Goal: Information Seeking & Learning: Learn about a topic

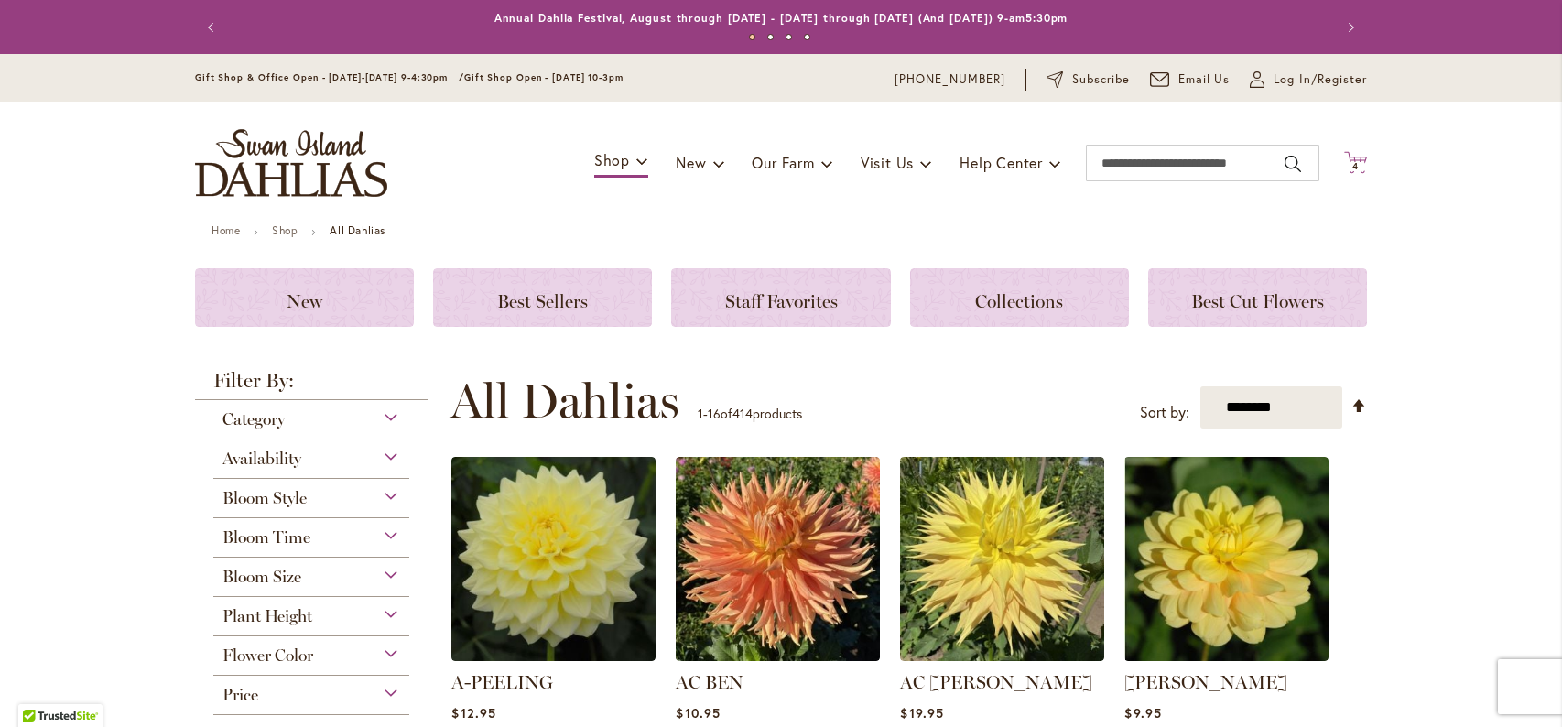
click at [1358, 155] on icon "Cart .cls-1 { fill: #231f20; }" at bounding box center [1355, 162] width 23 height 23
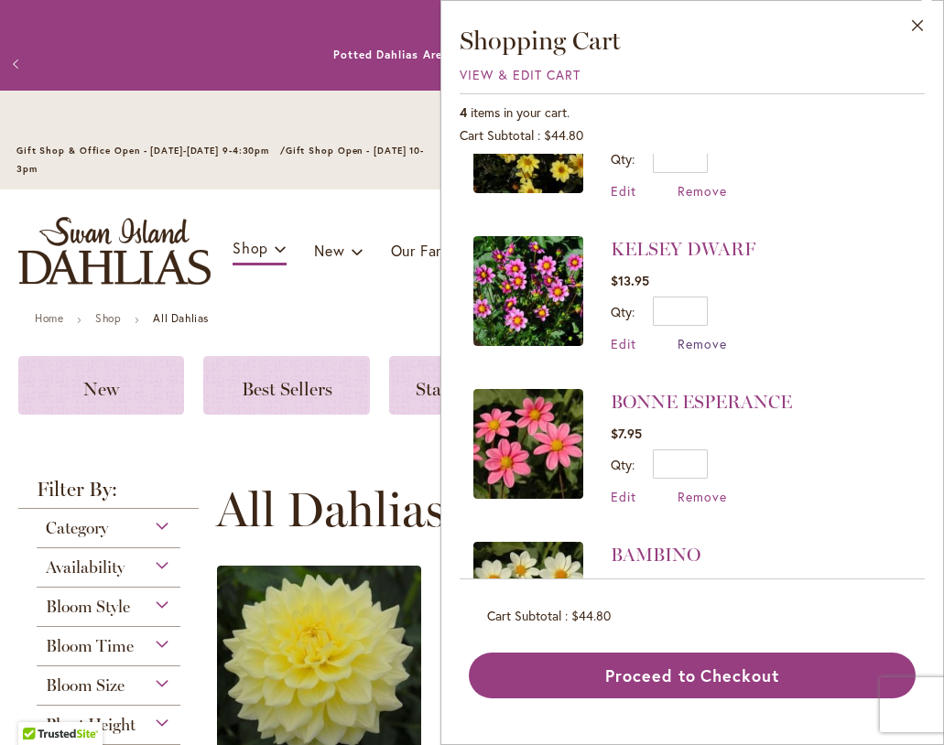
scroll to position [192, 0]
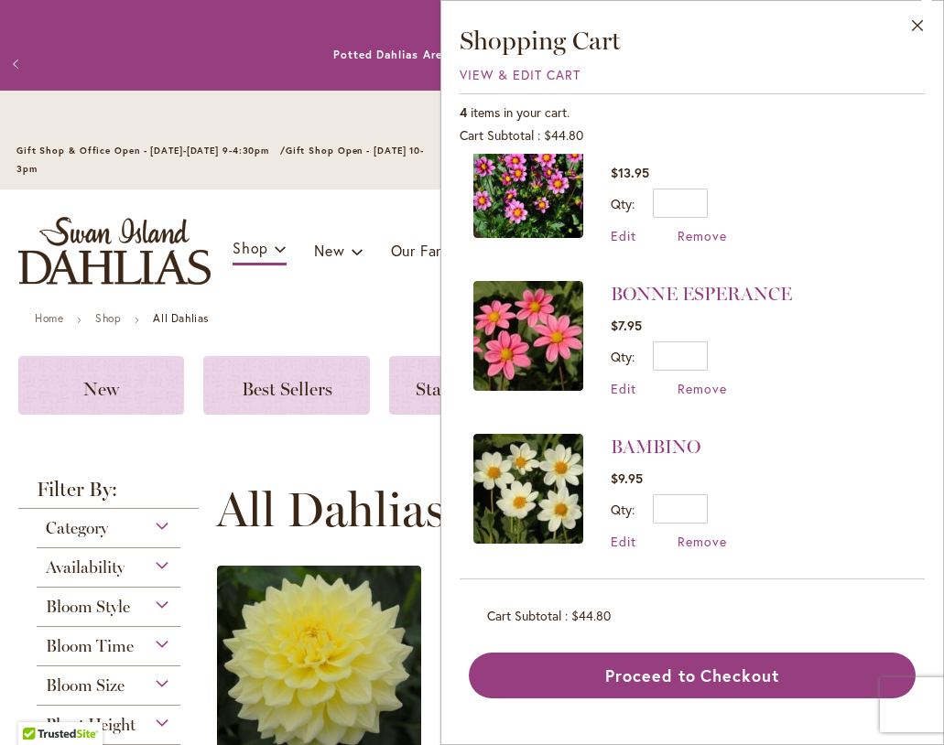
click at [277, 42] on div "Previous Annual Dahlia Festival, August through September 28th - Wednesday thro…" at bounding box center [472, 64] width 944 height 54
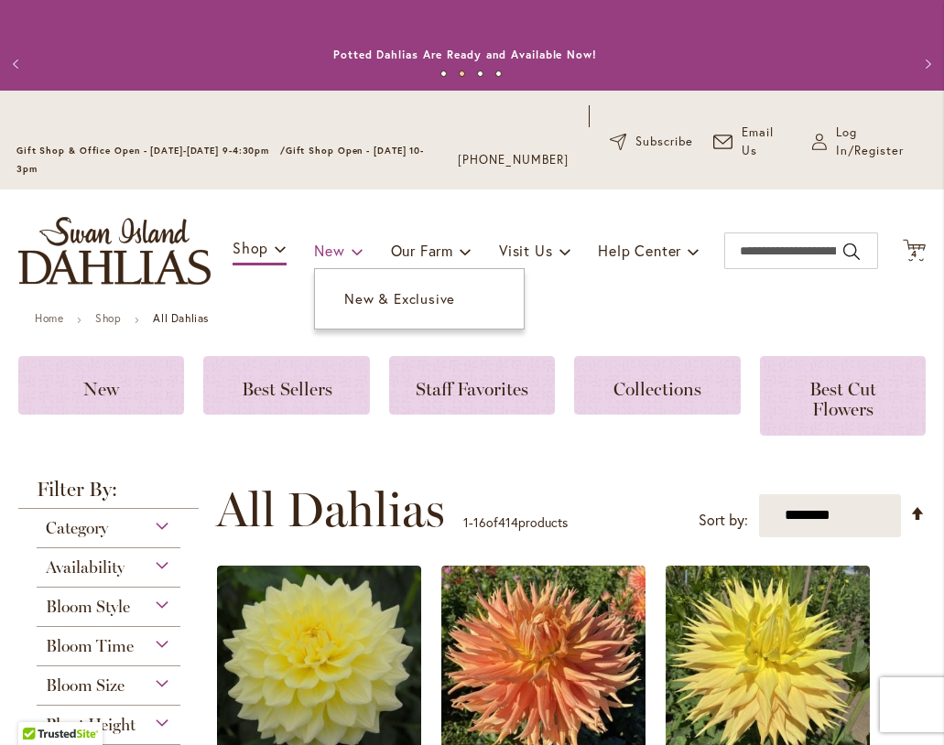
click at [340, 243] on link "New" at bounding box center [338, 250] width 49 height 35
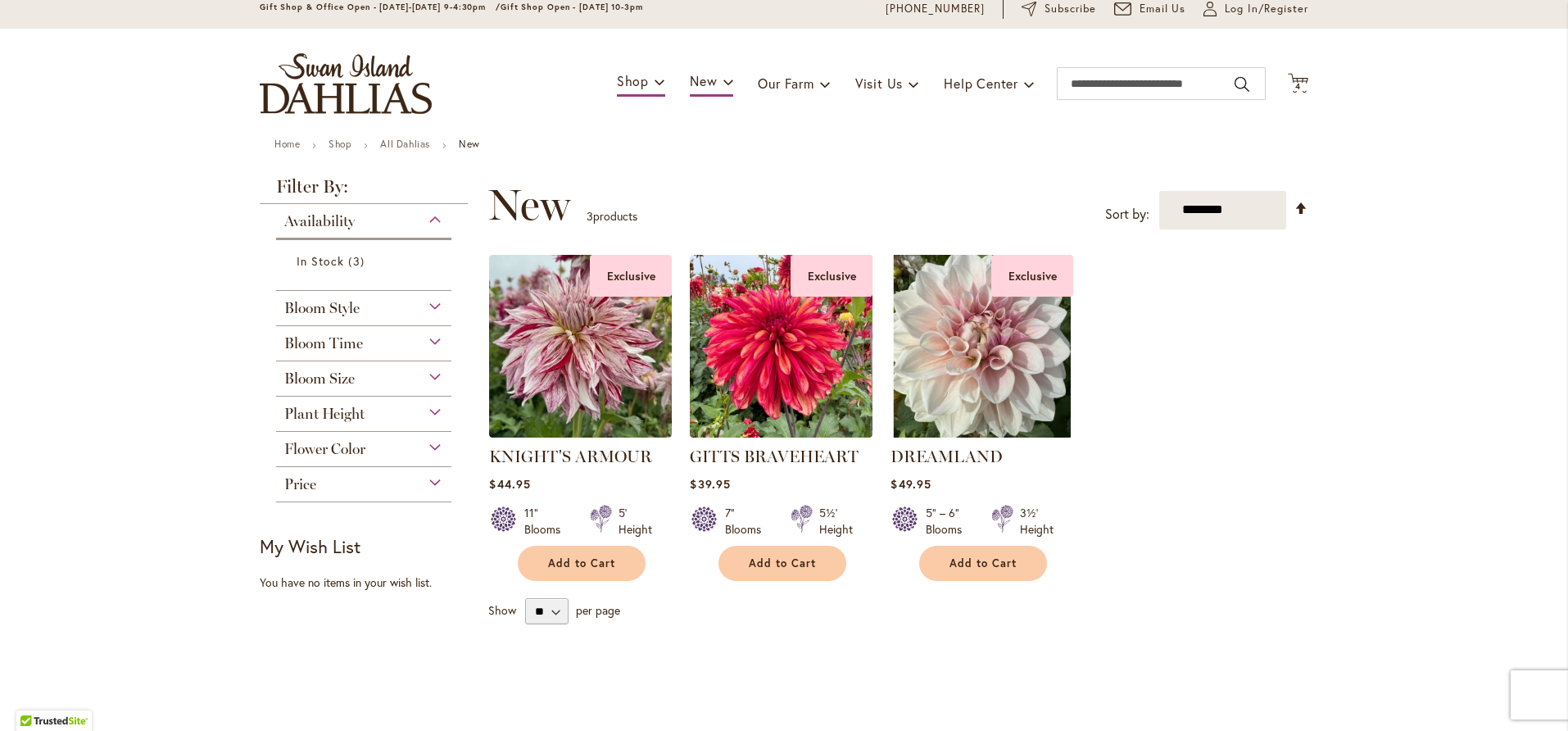
scroll to position [31, 0]
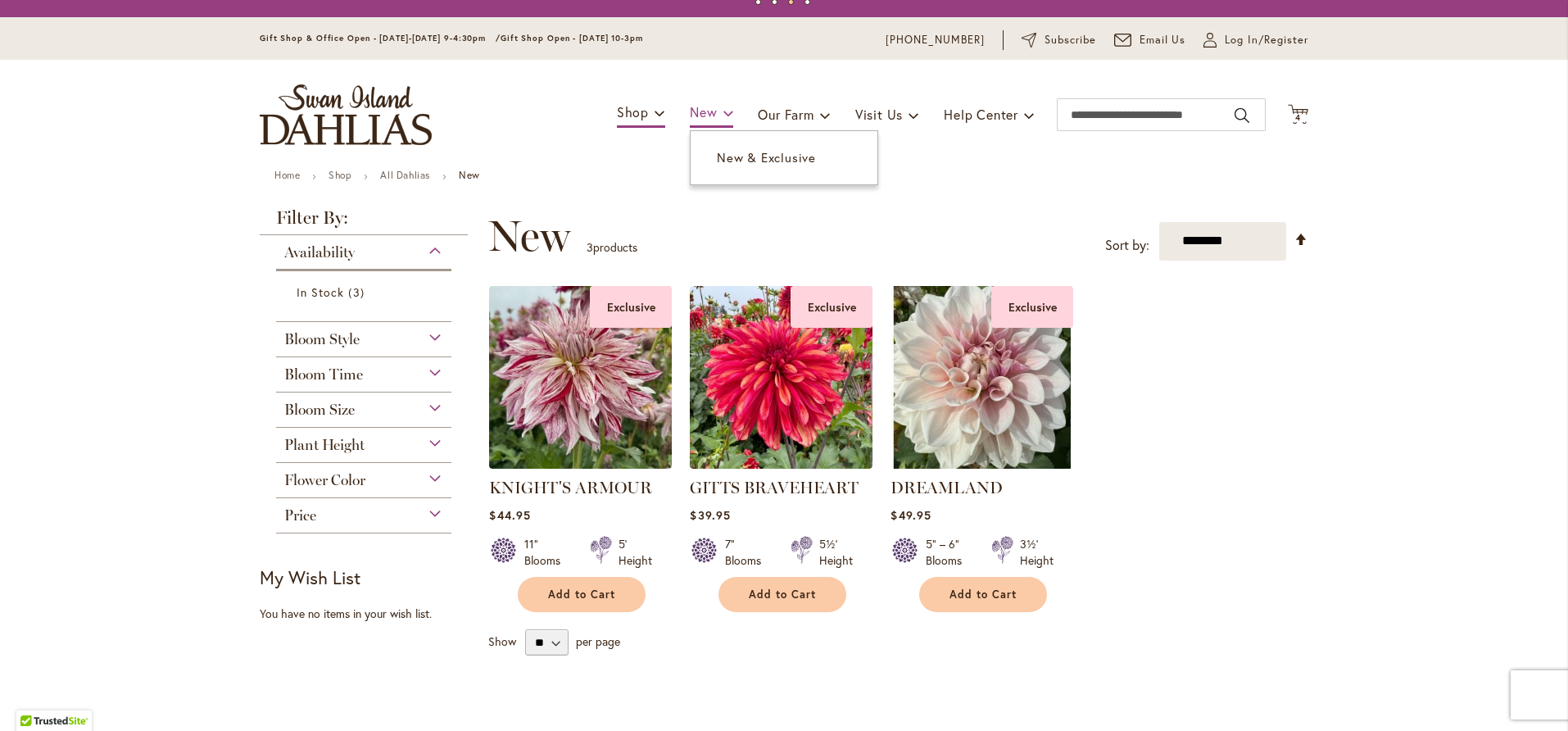
click at [700, 110] on span "New" at bounding box center [703, 111] width 27 height 17
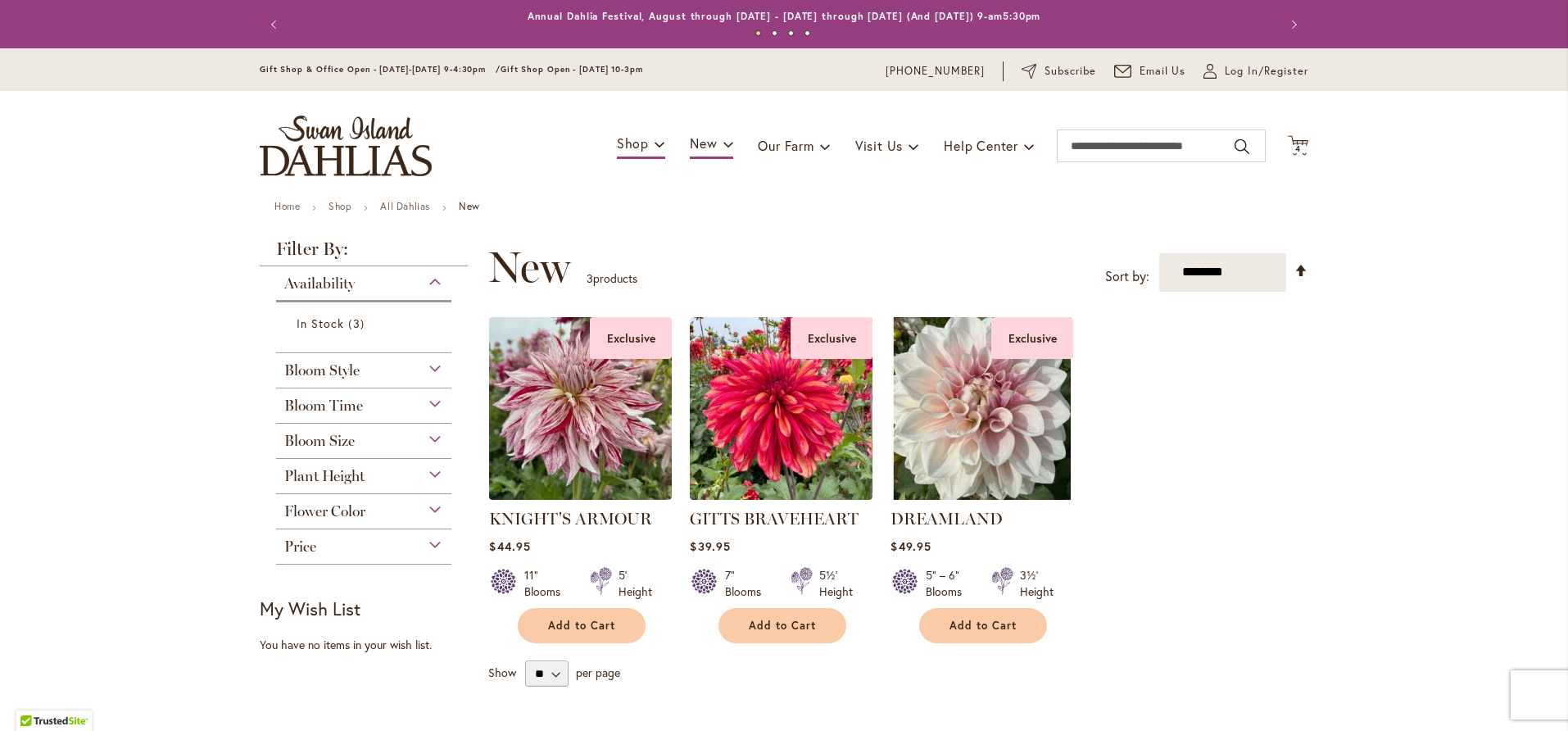
click at [431, 289] on div "Availability" at bounding box center [364, 279] width 175 height 26
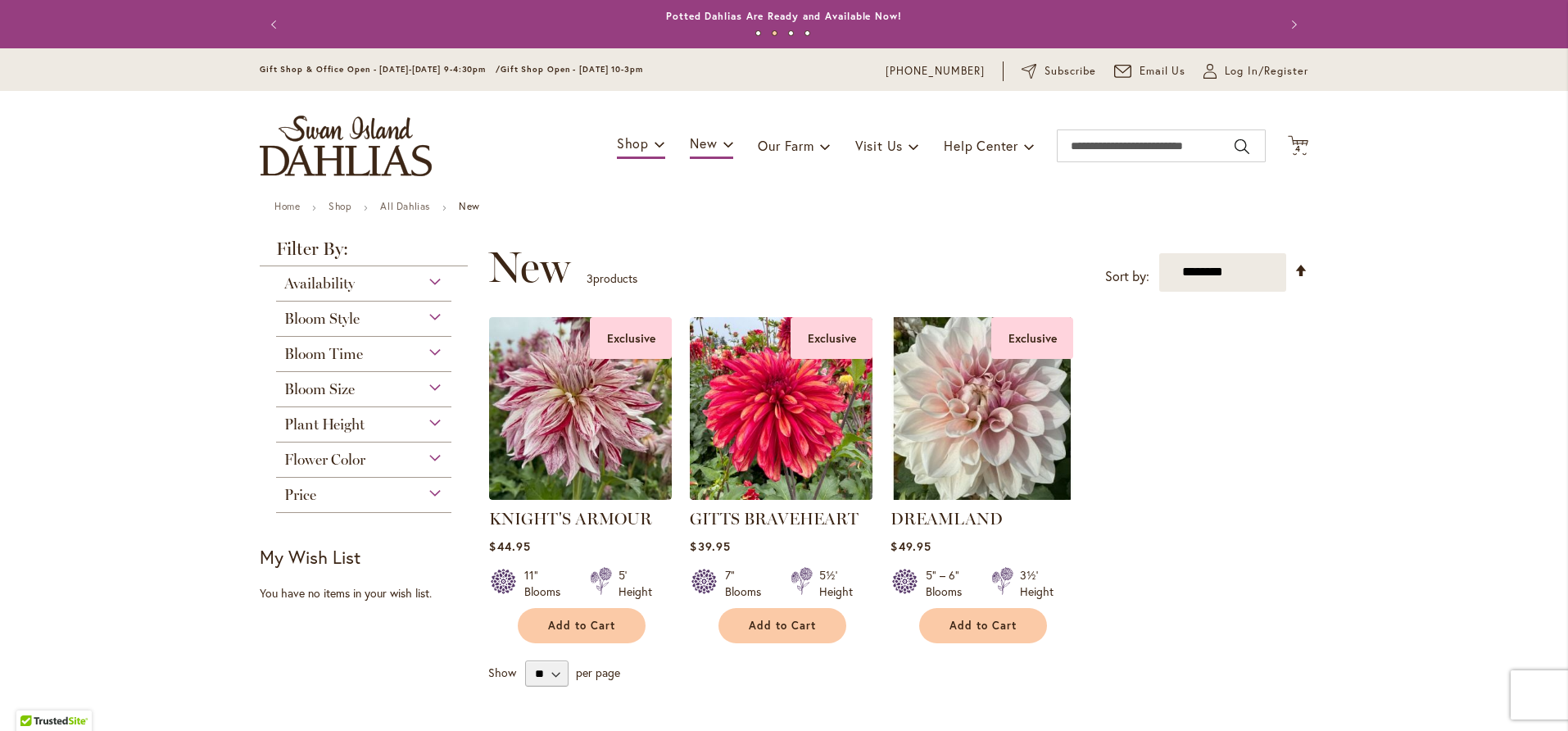
click at [412, 196] on div "Toggle Nav Shop Dahlia Tubers Collections Fresh Cut Dahlias Gardening Supplies …" at bounding box center [784, 146] width 1082 height 110
click at [409, 208] on link "All Dahlias" at bounding box center [405, 206] width 50 height 13
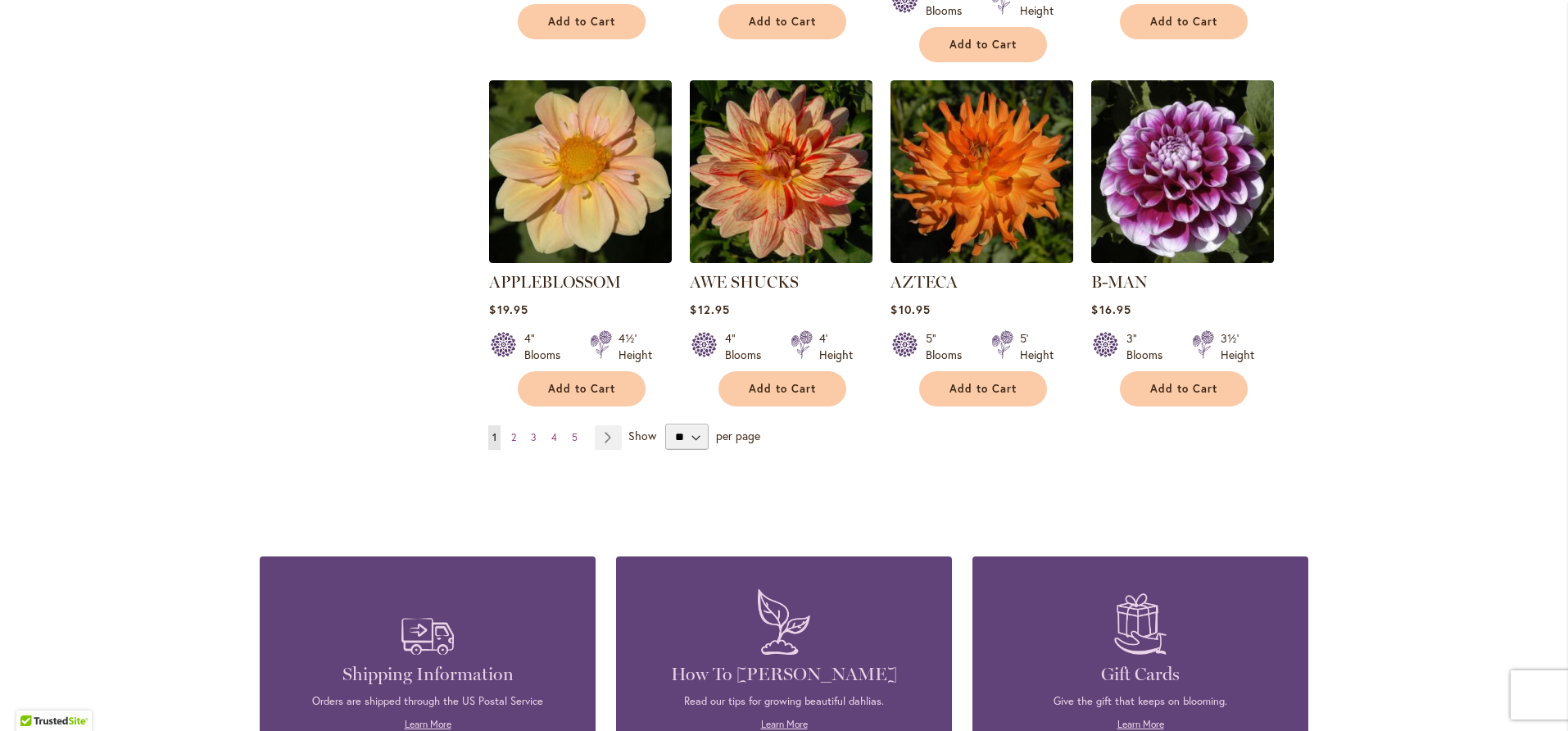
scroll to position [1392, 0]
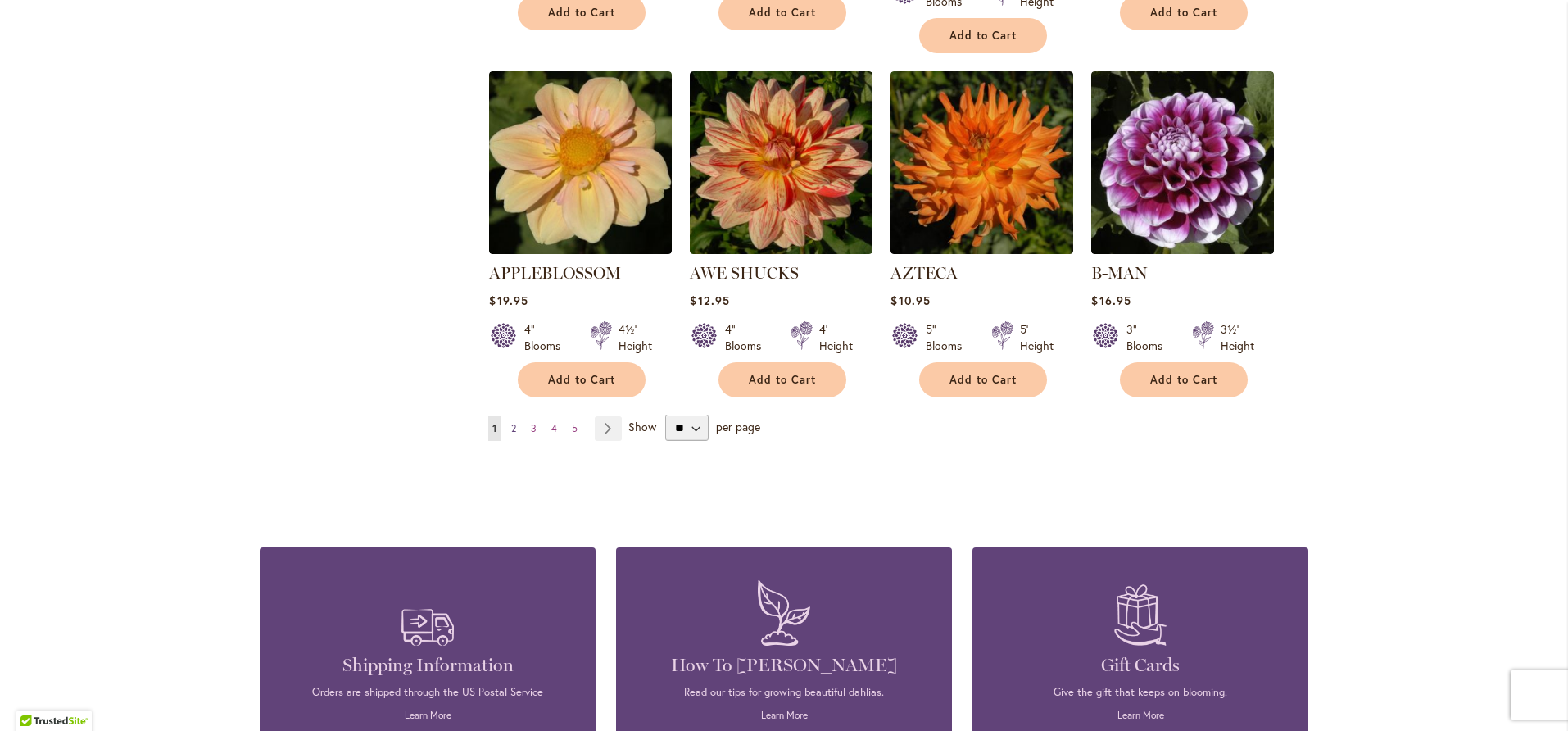
click at [507, 416] on link "Page 2" at bounding box center [514, 428] width 13 height 24
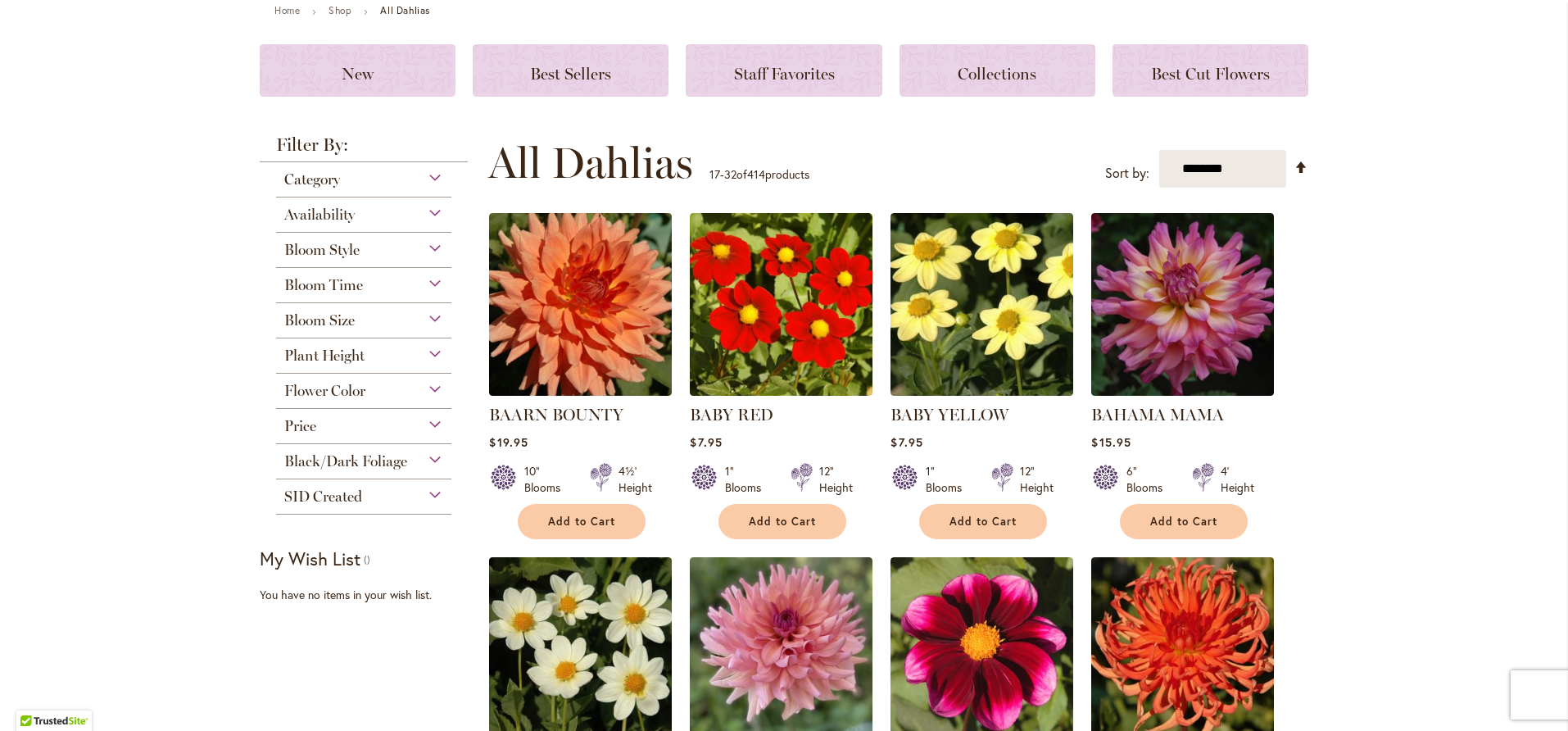
scroll to position [195, 0]
click at [425, 610] on div "My Wish List Last Added Items You have no items in your wish list." at bounding box center [369, 596] width 218 height 97
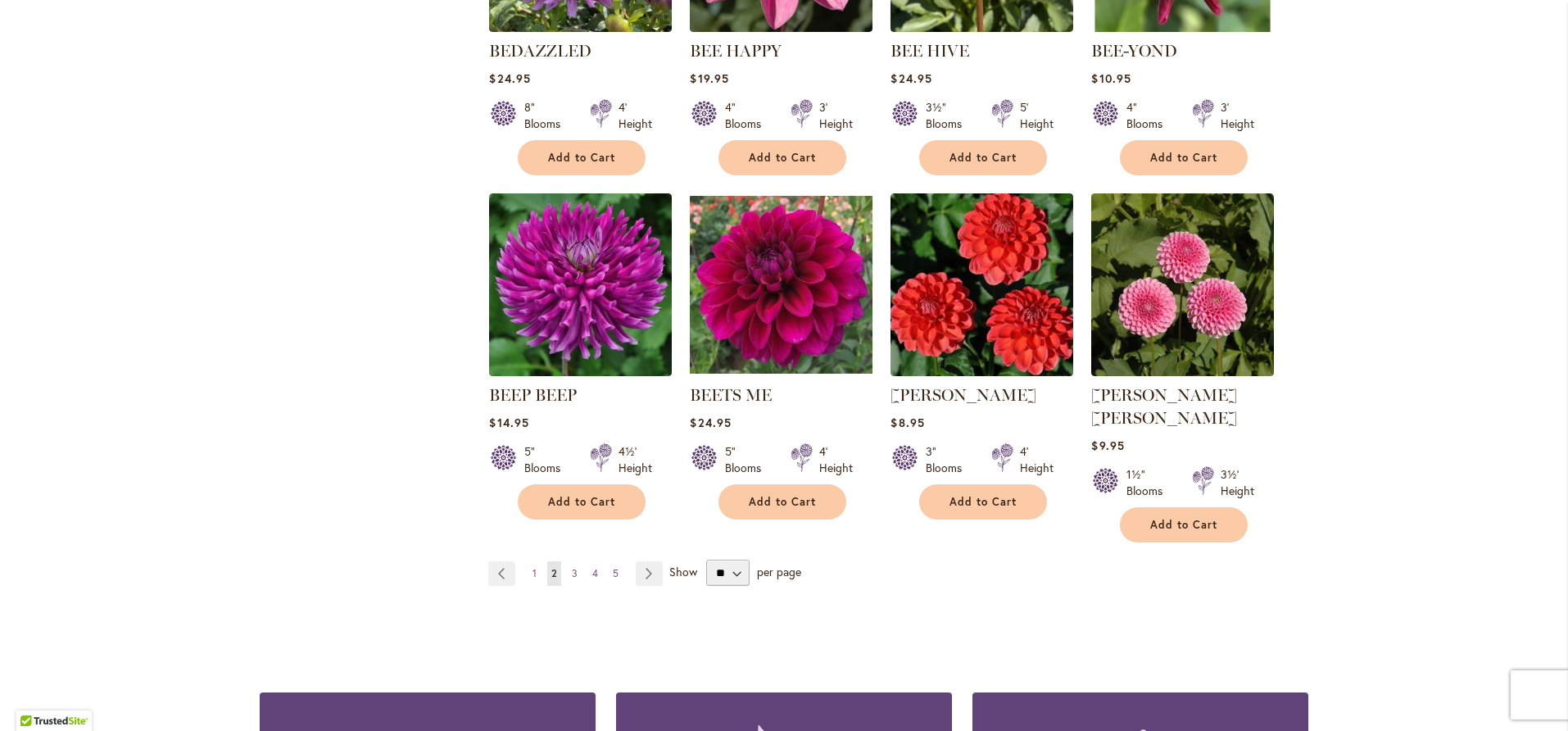
scroll to position [1260, 0]
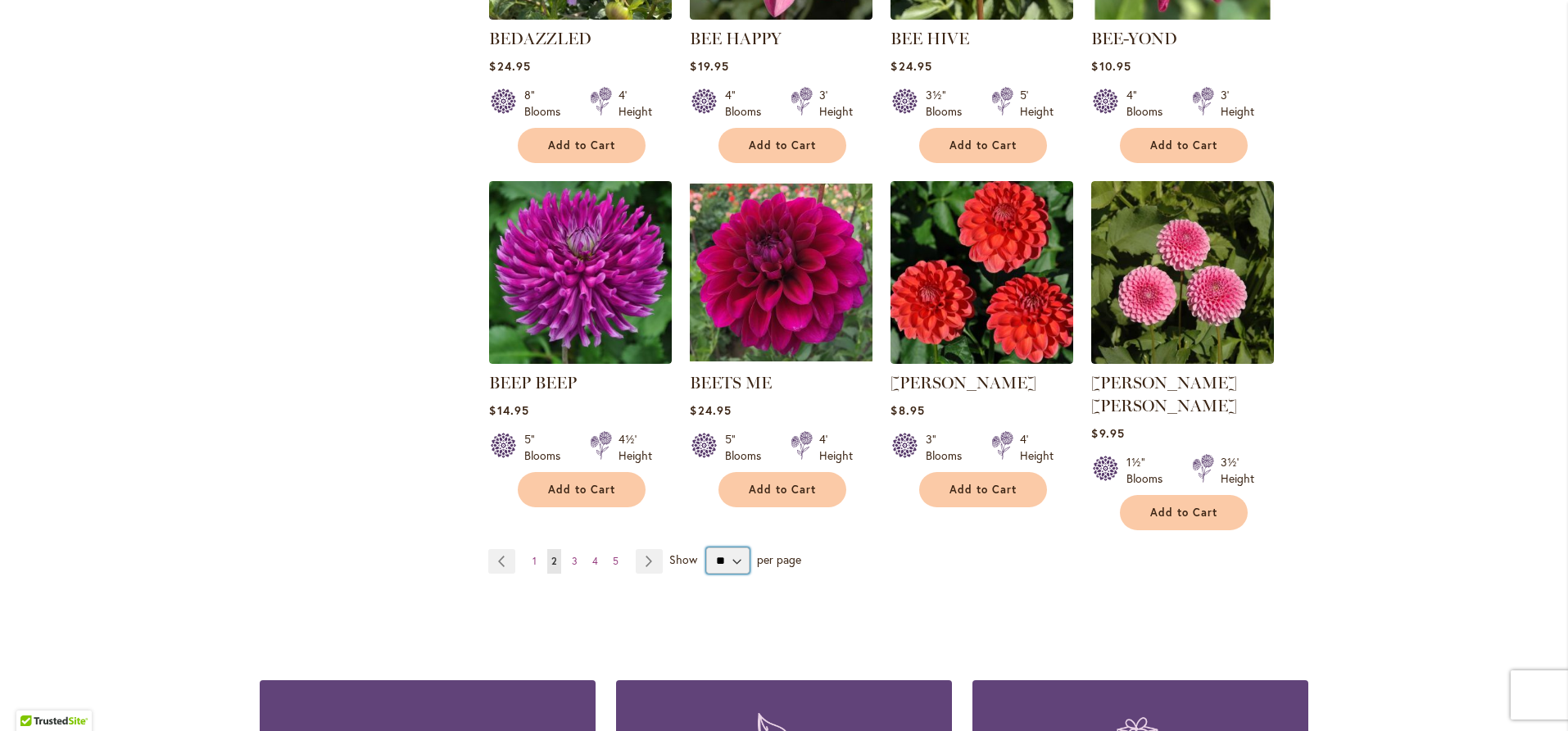
click at [729, 548] on select "** ** ** **" at bounding box center [728, 560] width 44 height 26
select select "**"
click at [706, 548] on select "** ** ** **" at bounding box center [728, 560] width 44 height 26
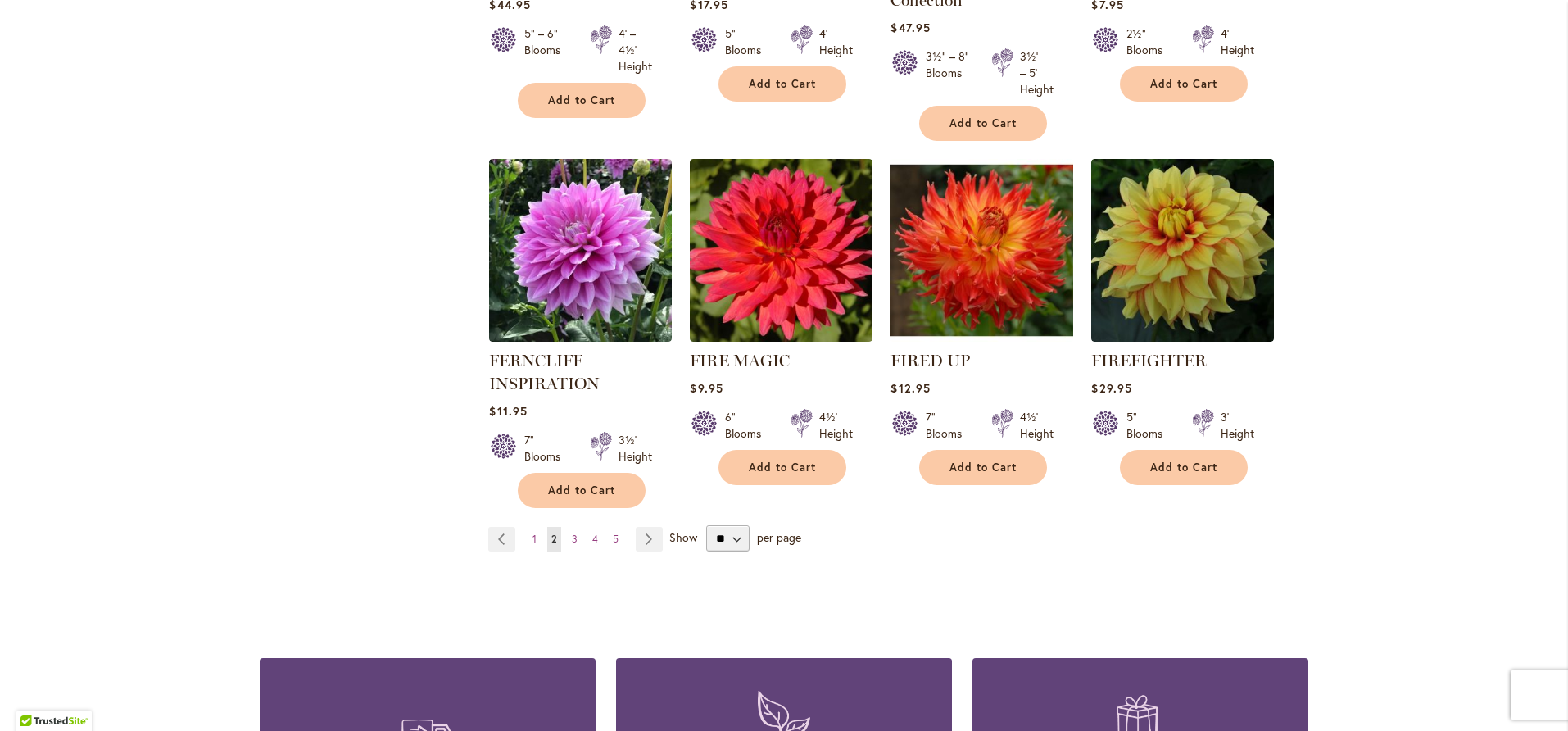
scroll to position [5652, 0]
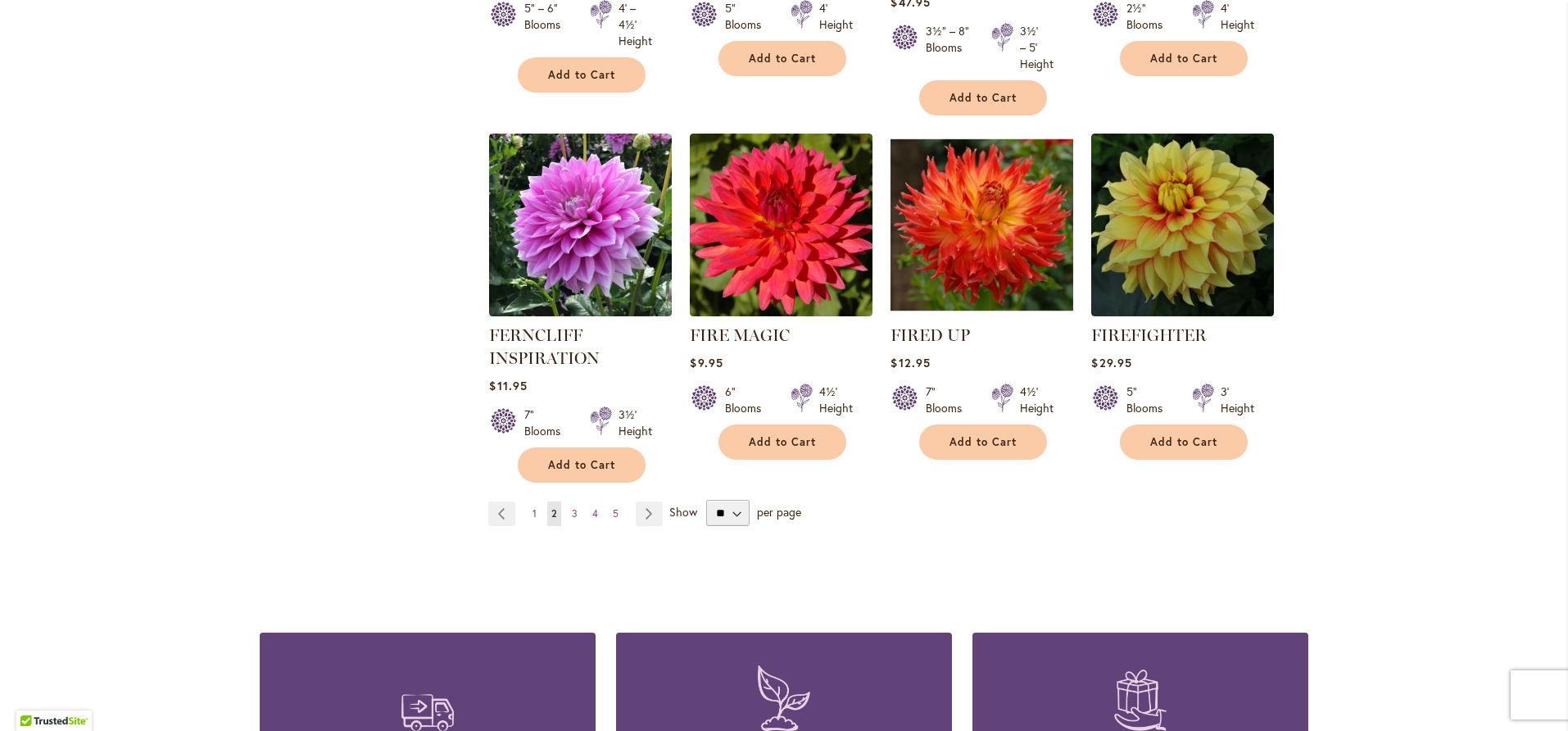
click at [533, 507] on span "1" at bounding box center [534, 514] width 4 height 13
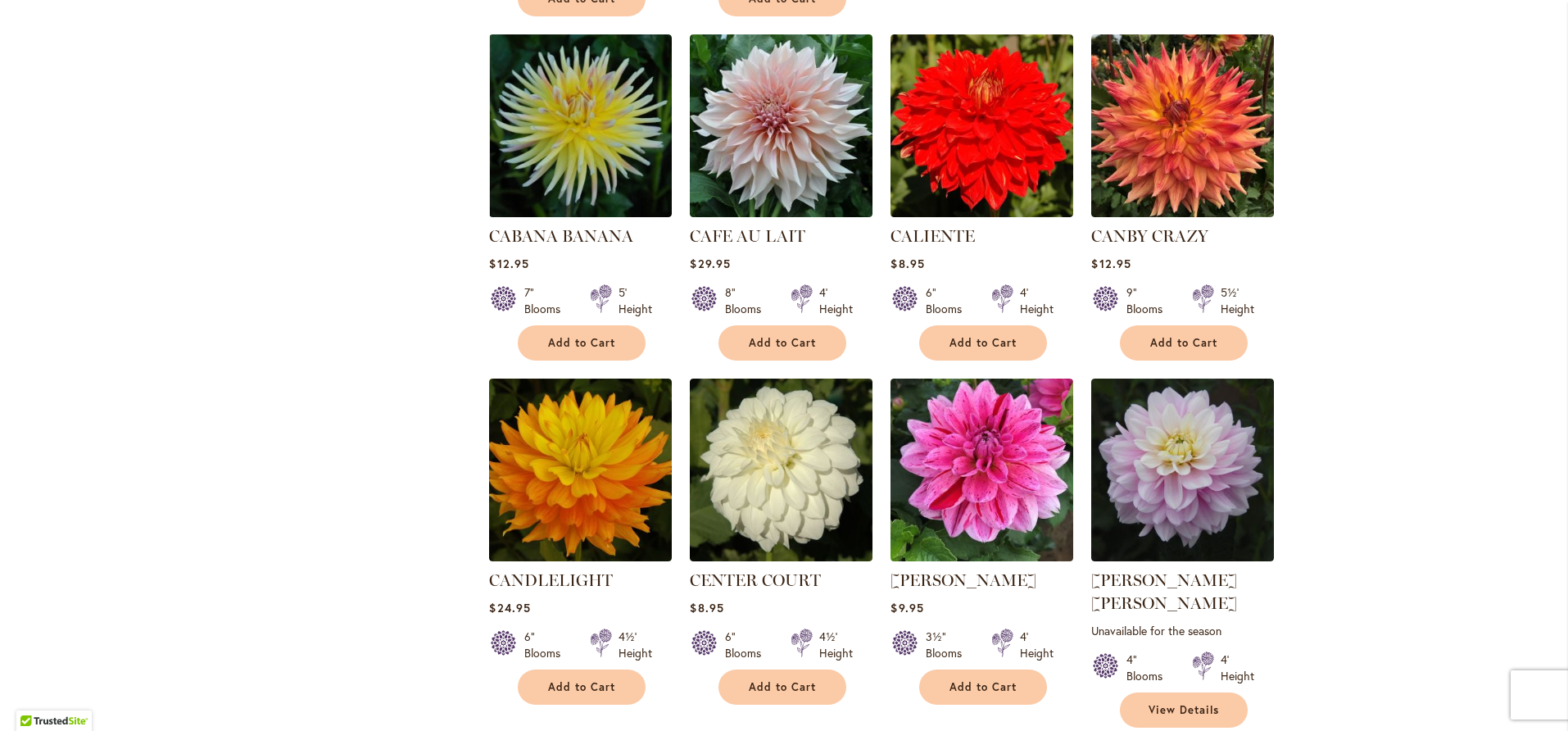
scroll to position [5261, 0]
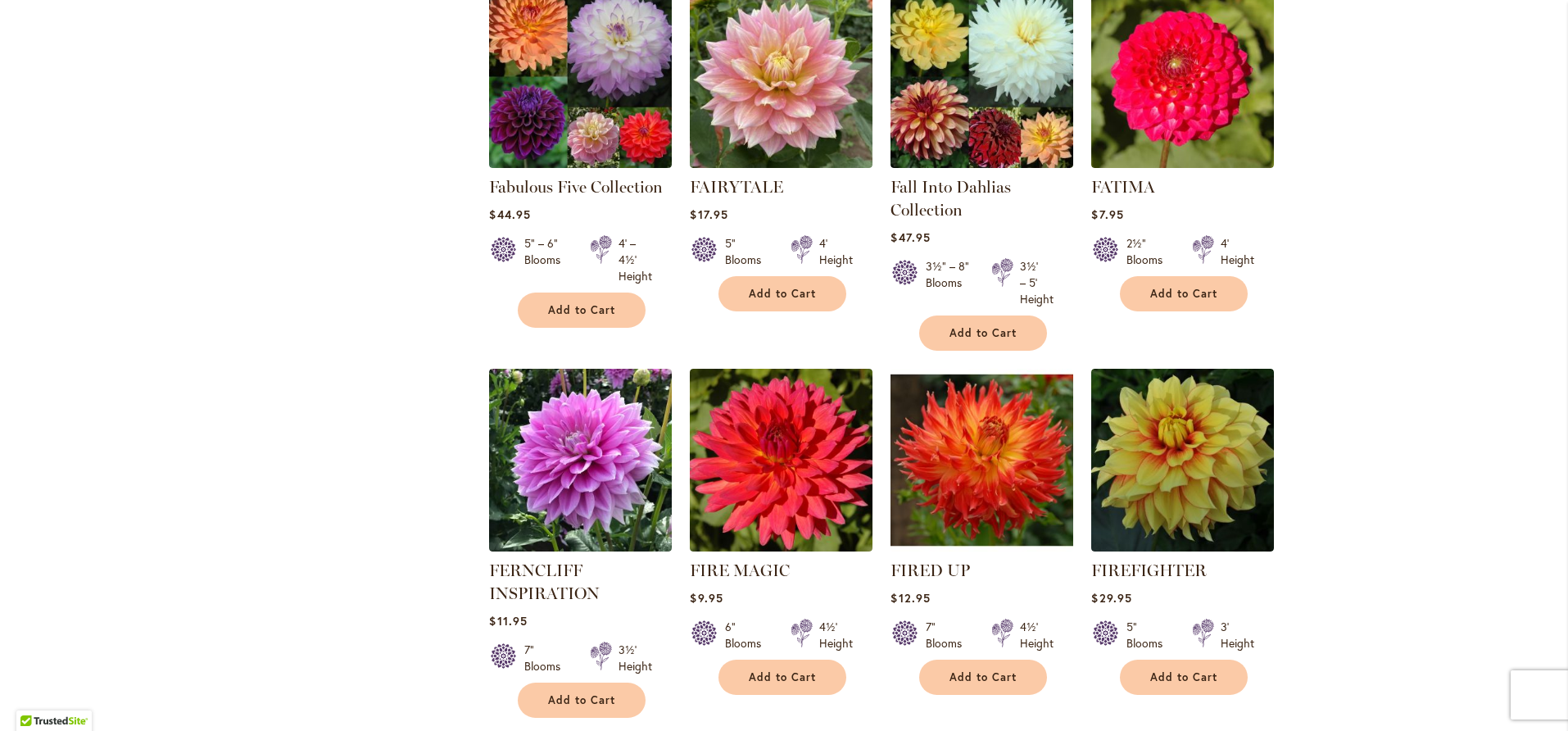
scroll to position [5425, 0]
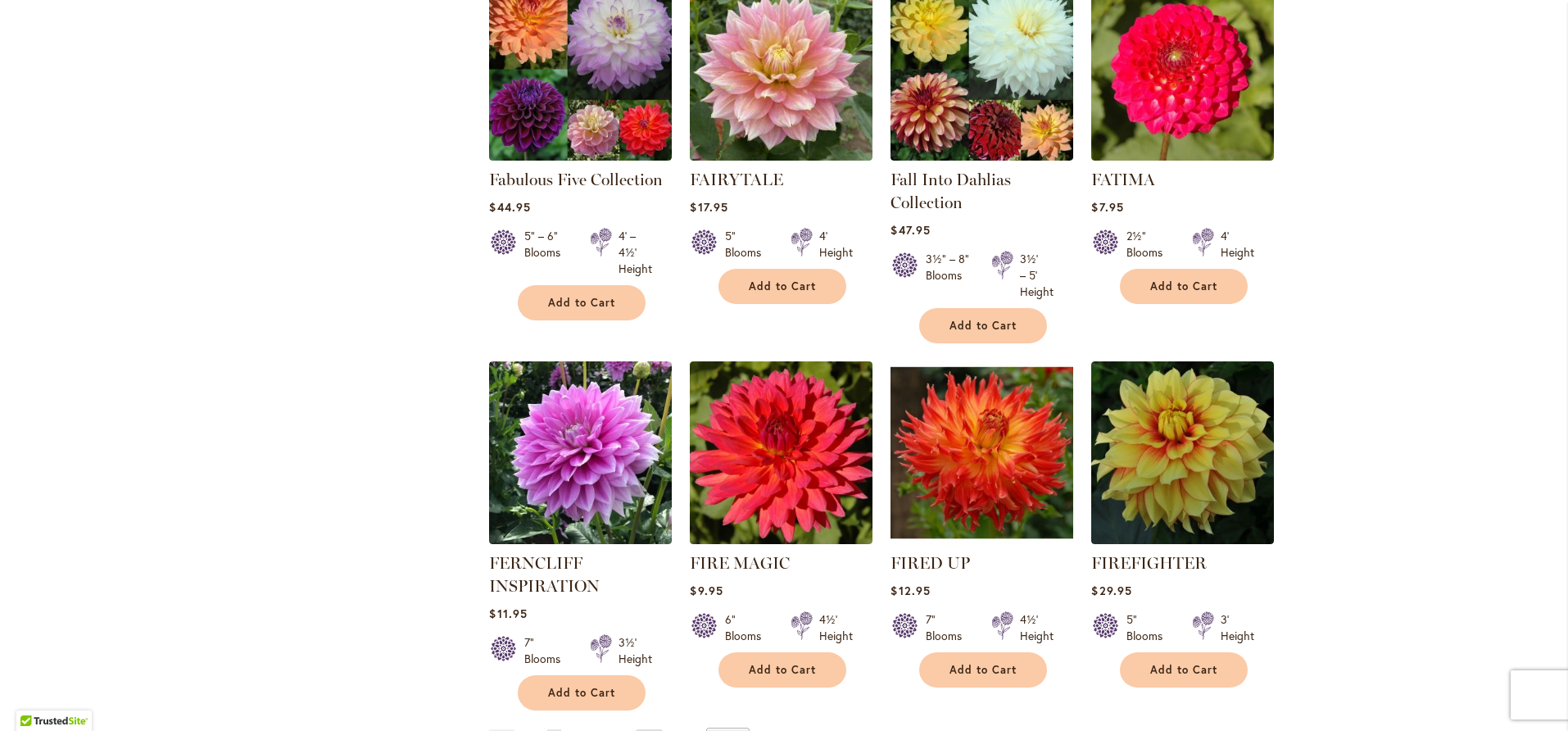
click at [643, 729] on link "Page Next" at bounding box center [649, 741] width 27 height 24
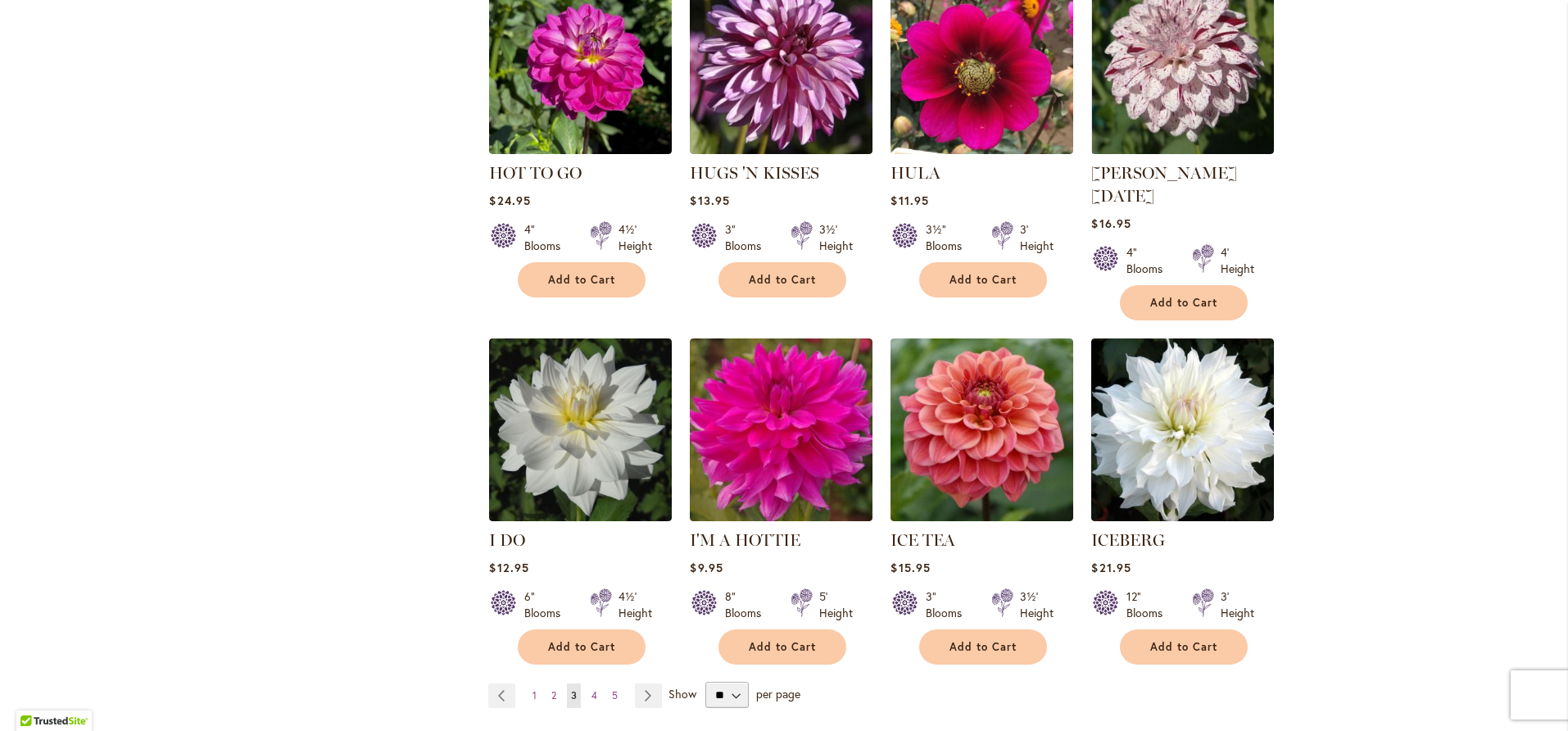
scroll to position [5506, 0]
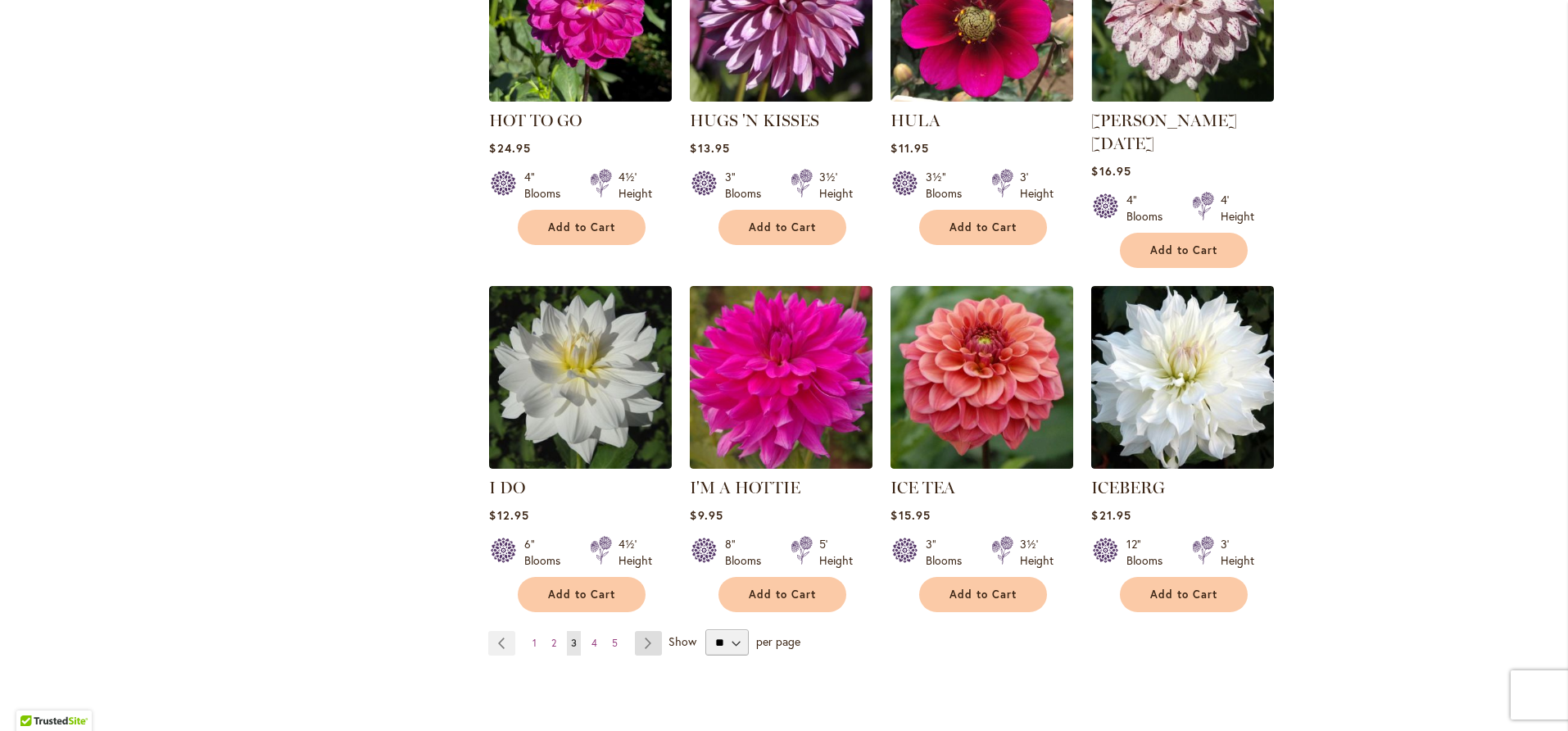
click at [643, 631] on link "Page Next" at bounding box center [649, 642] width 27 height 24
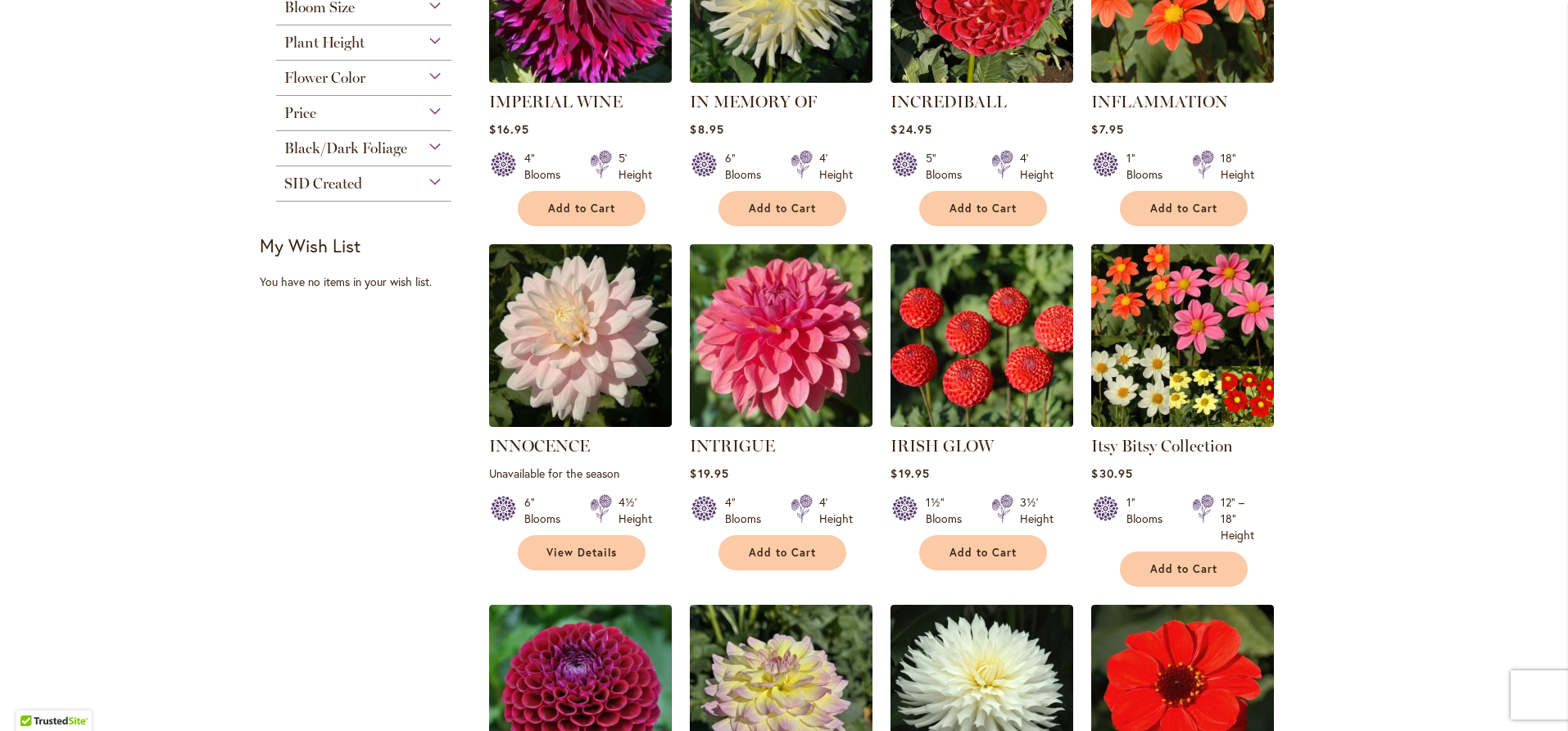
scroll to position [509, 0]
click at [1127, 441] on link "Itsy Bitsy Collection" at bounding box center [1163, 445] width 141 height 20
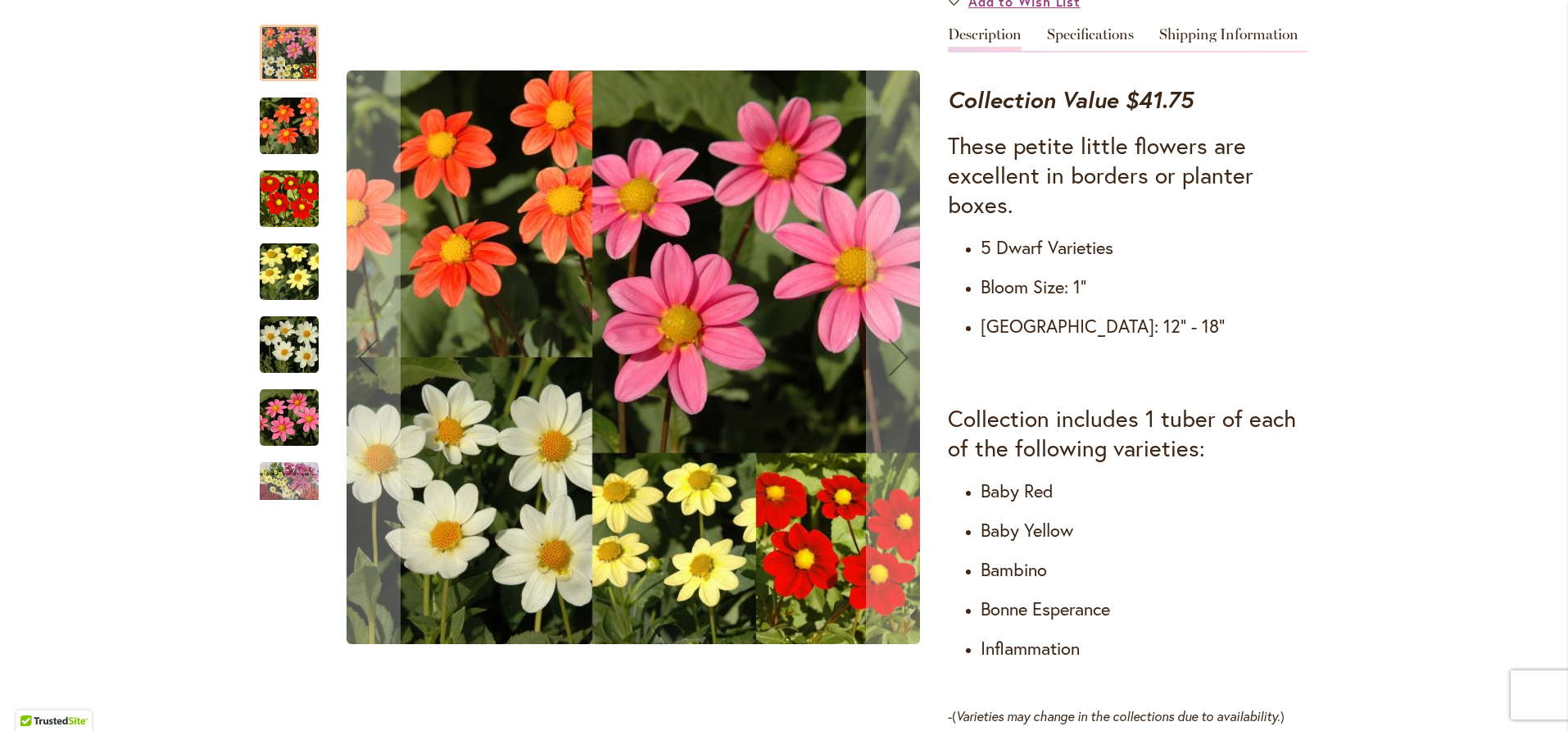
scroll to position [574, 0]
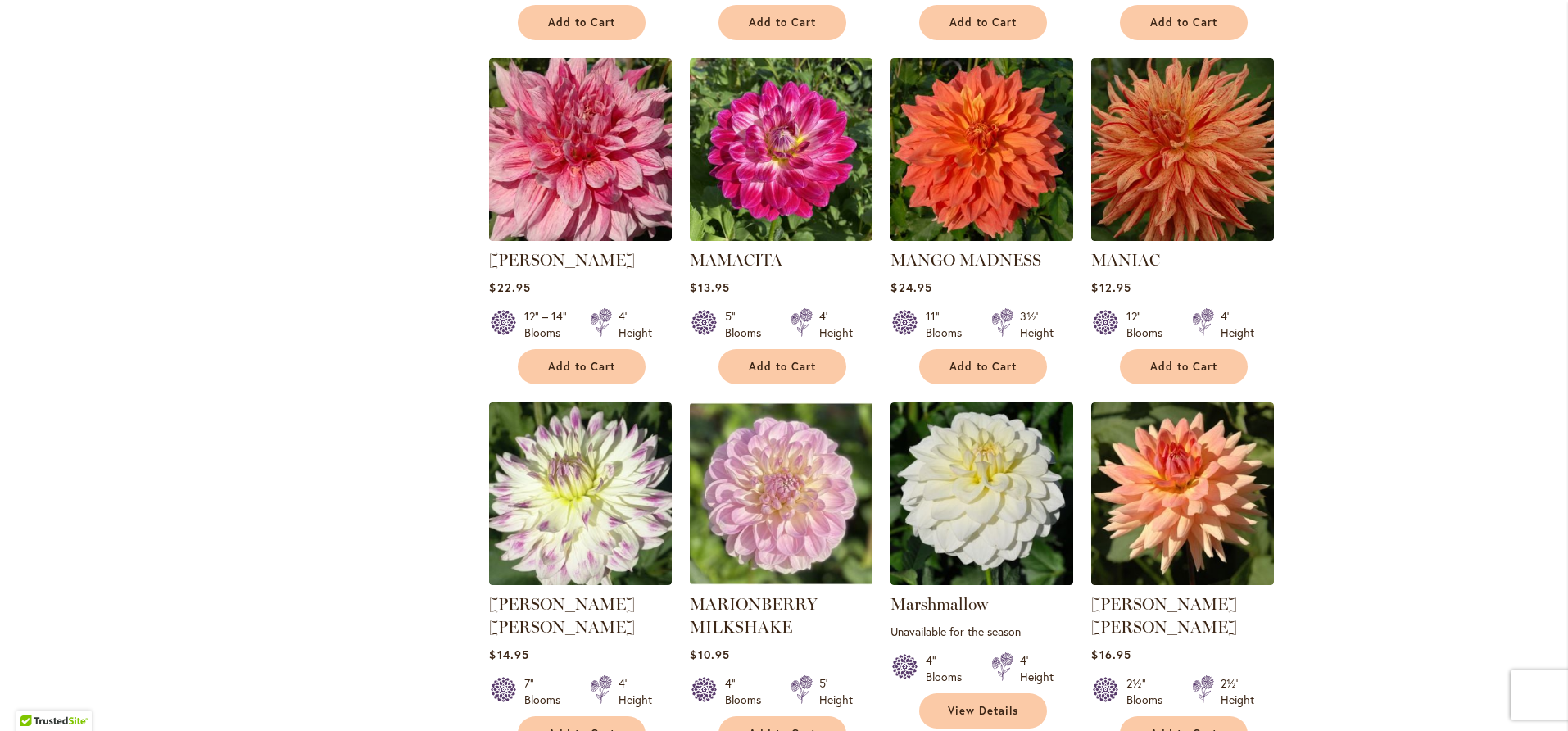
scroll to position [5425, 0]
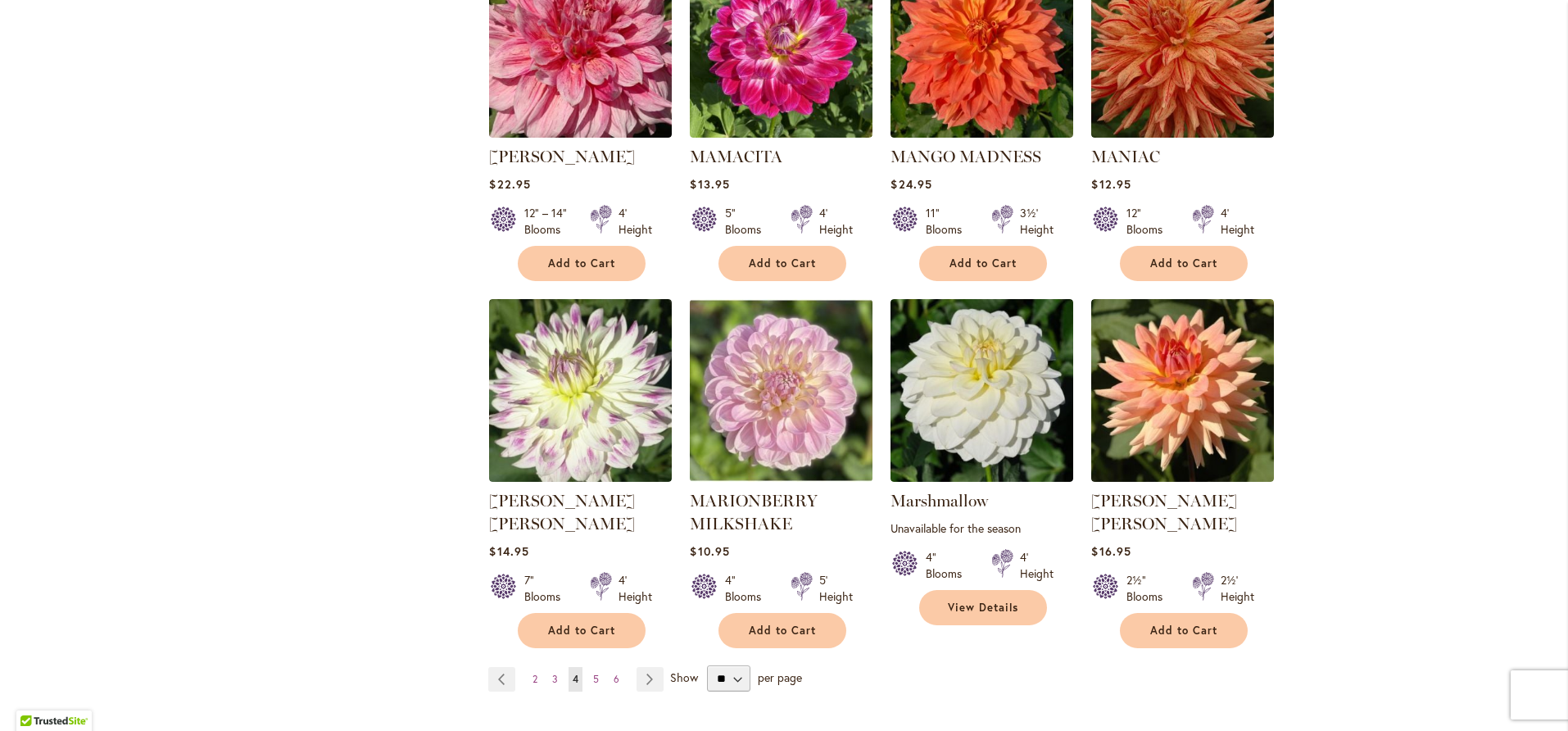
click at [658, 667] on ul "Page Previous Page 2 Page 3 You're currently reading page 4 Page 5 Page 6 Page …" at bounding box center [579, 678] width 182 height 24
click at [652, 667] on link "Page Next" at bounding box center [650, 678] width 27 height 24
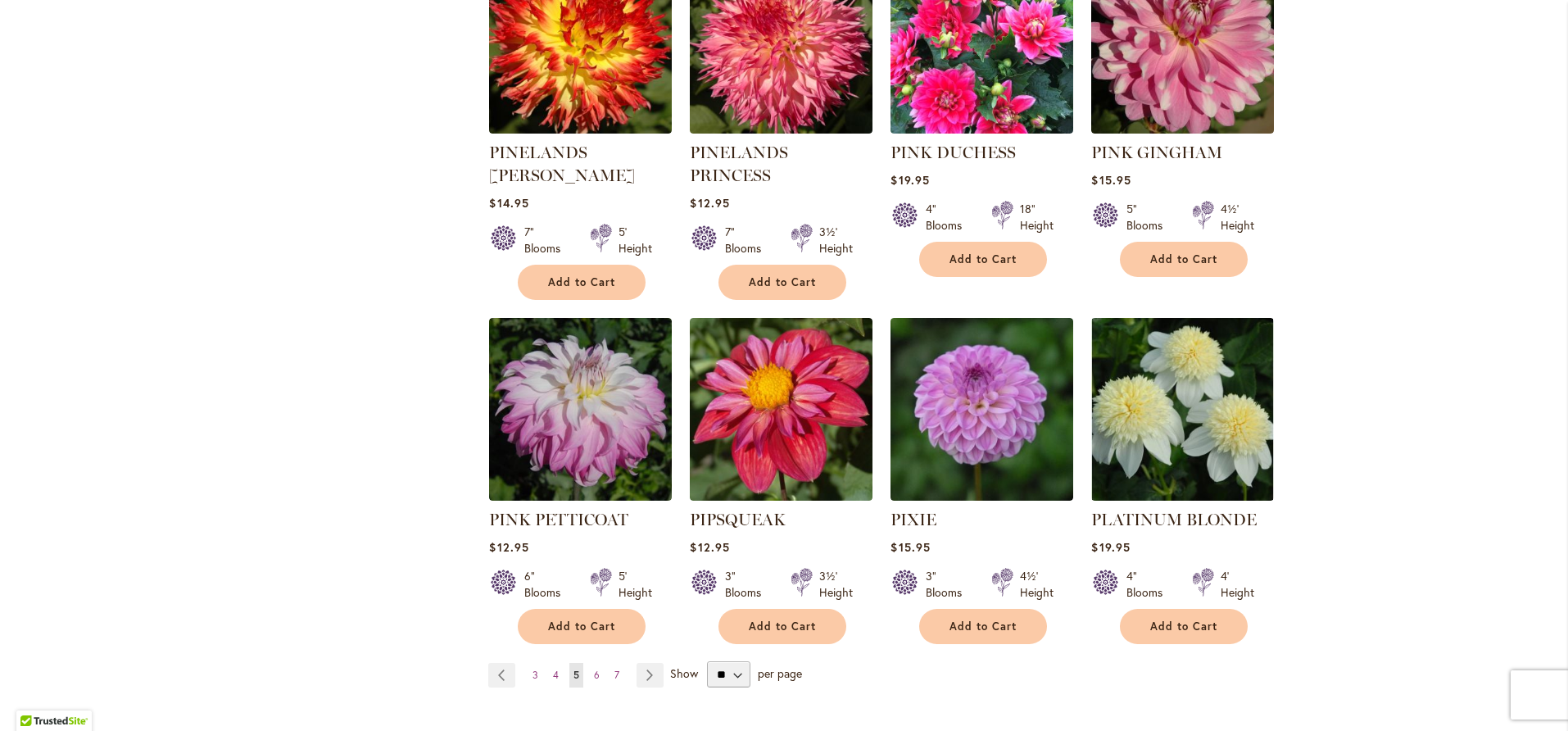
scroll to position [5425, 0]
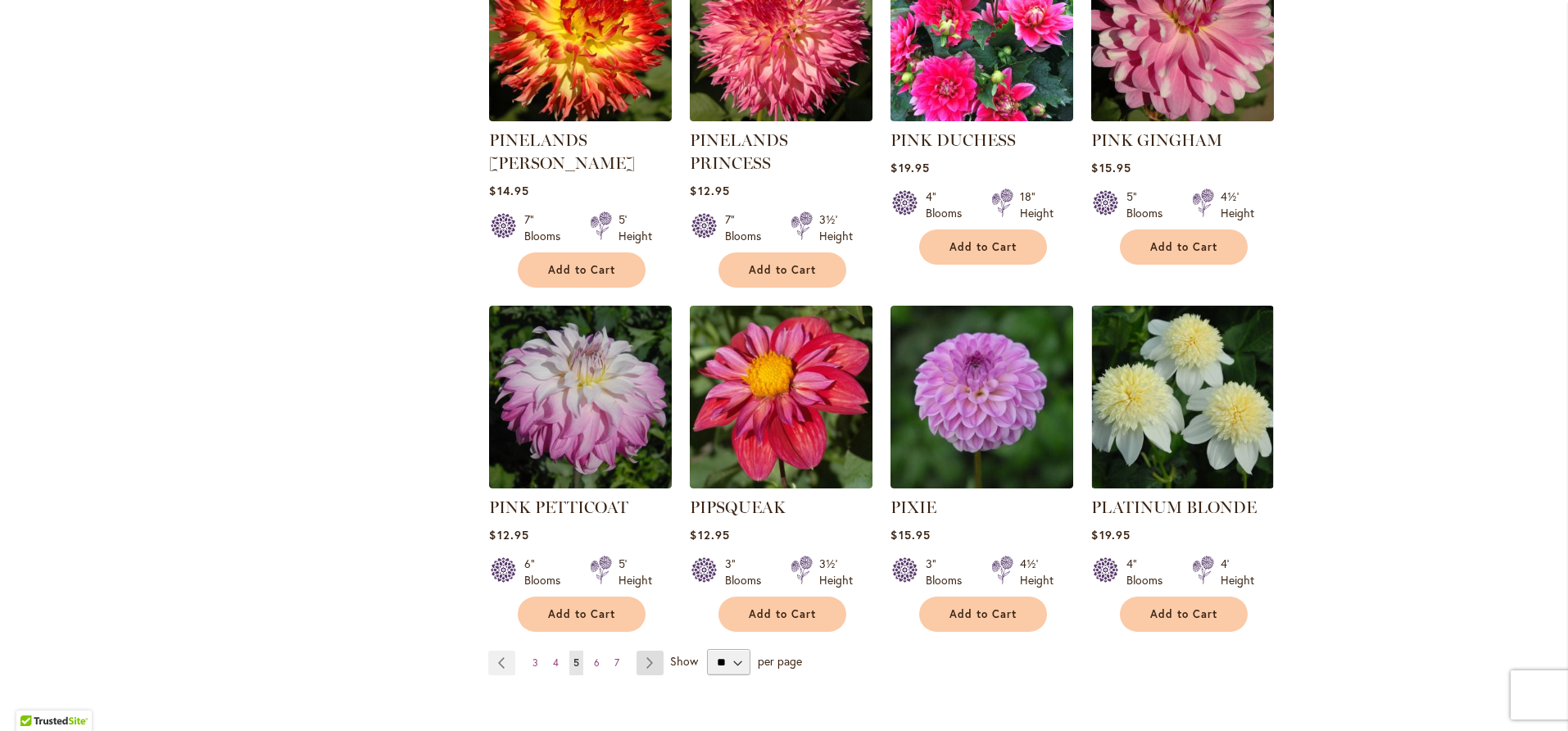
click at [644, 650] on link "Page Next" at bounding box center [650, 662] width 27 height 24
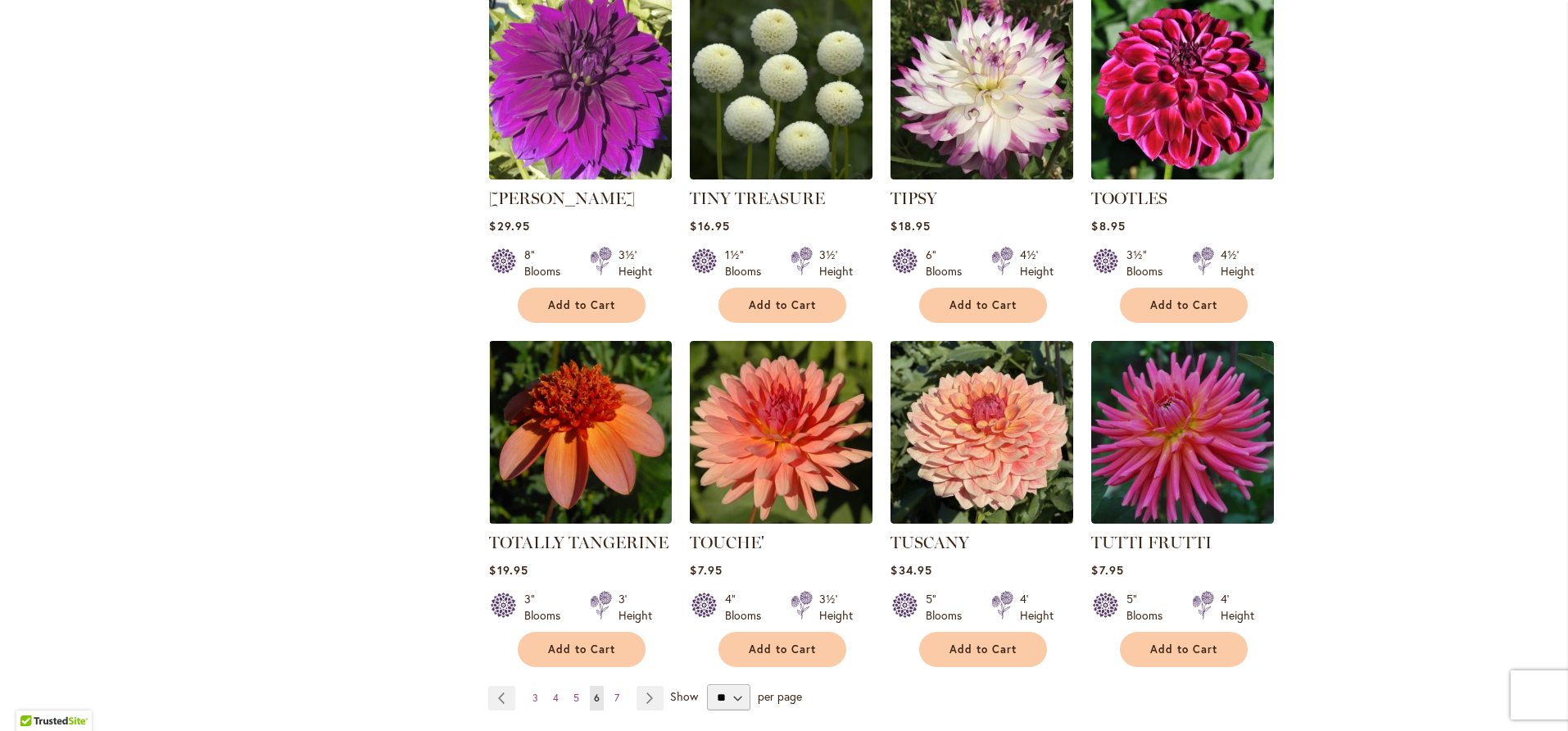
scroll to position [5342, 0]
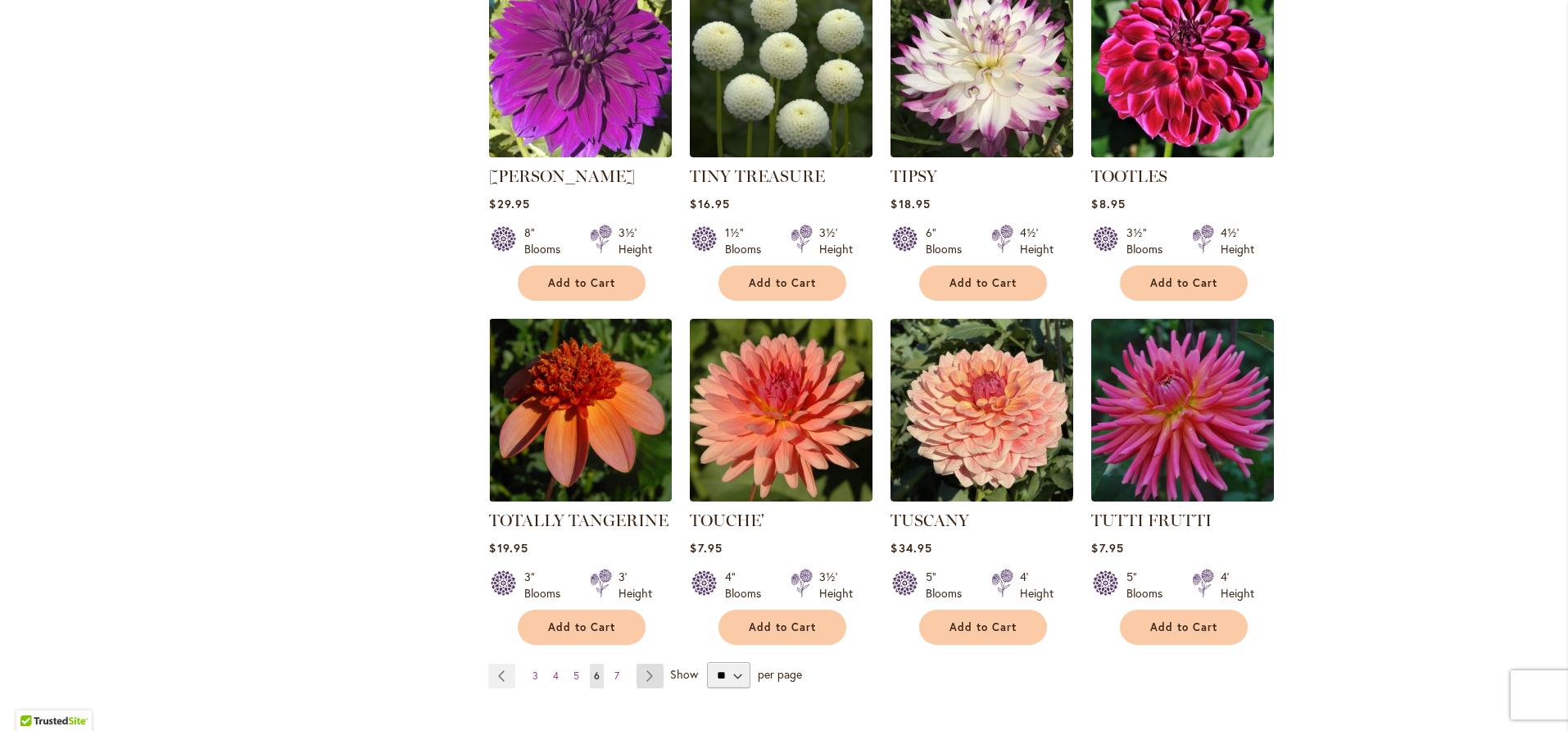
click at [646, 664] on link "Page Next" at bounding box center [650, 676] width 27 height 24
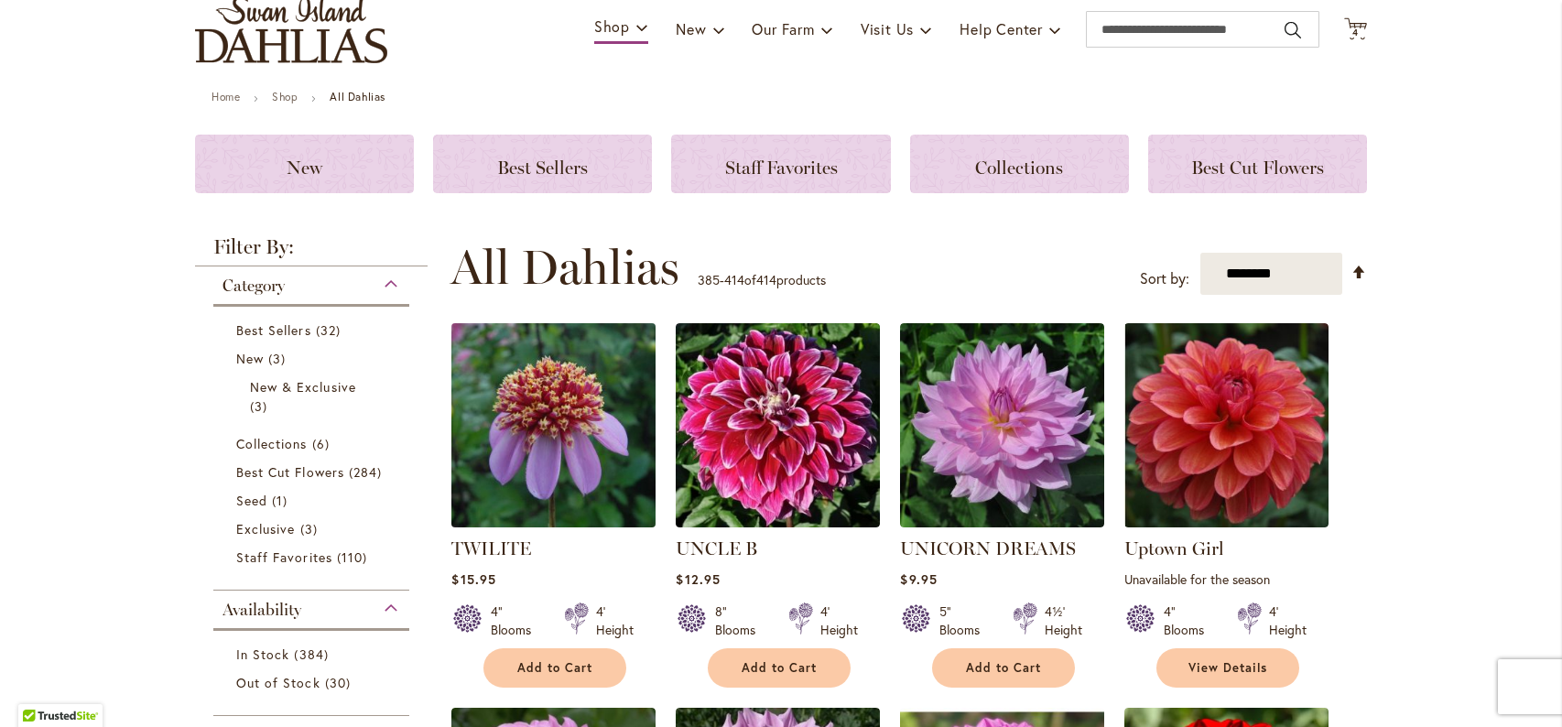
scroll to position [386, 0]
